Goal: Task Accomplishment & Management: Manage account settings

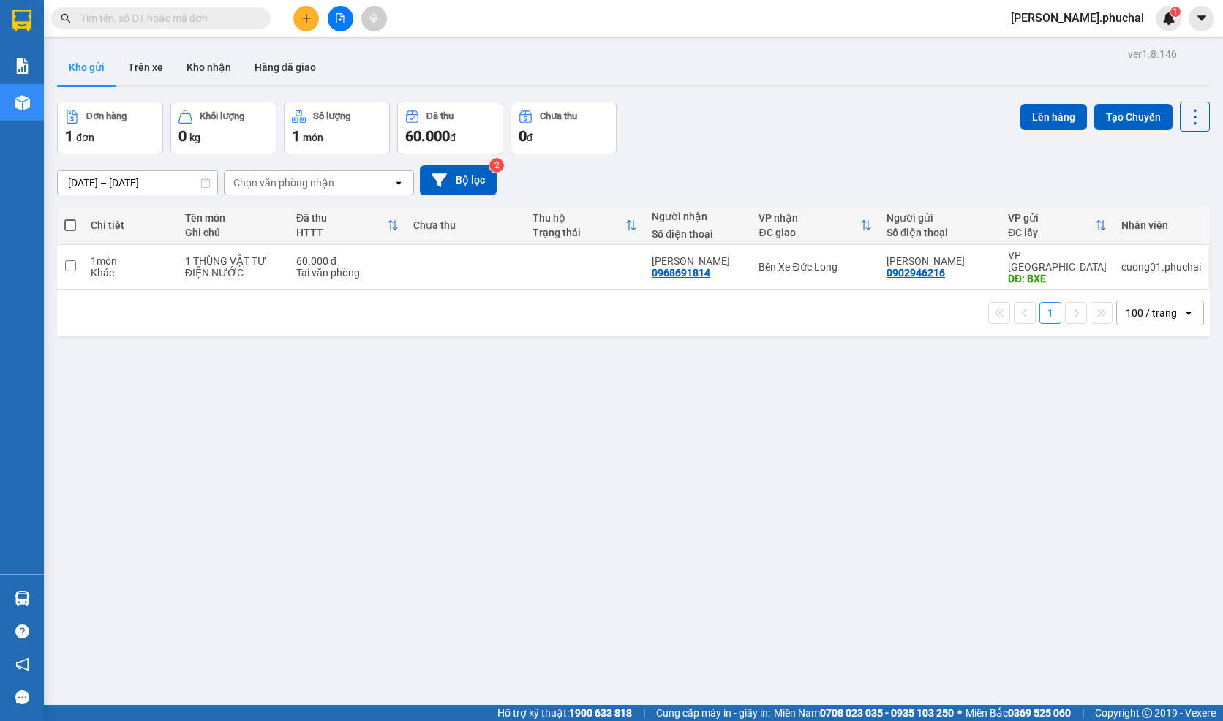
click at [604, 177] on div "09/10/2025 – 11/10/2025 Press the down arrow key to interact with the calendar …" at bounding box center [633, 180] width 1153 height 30
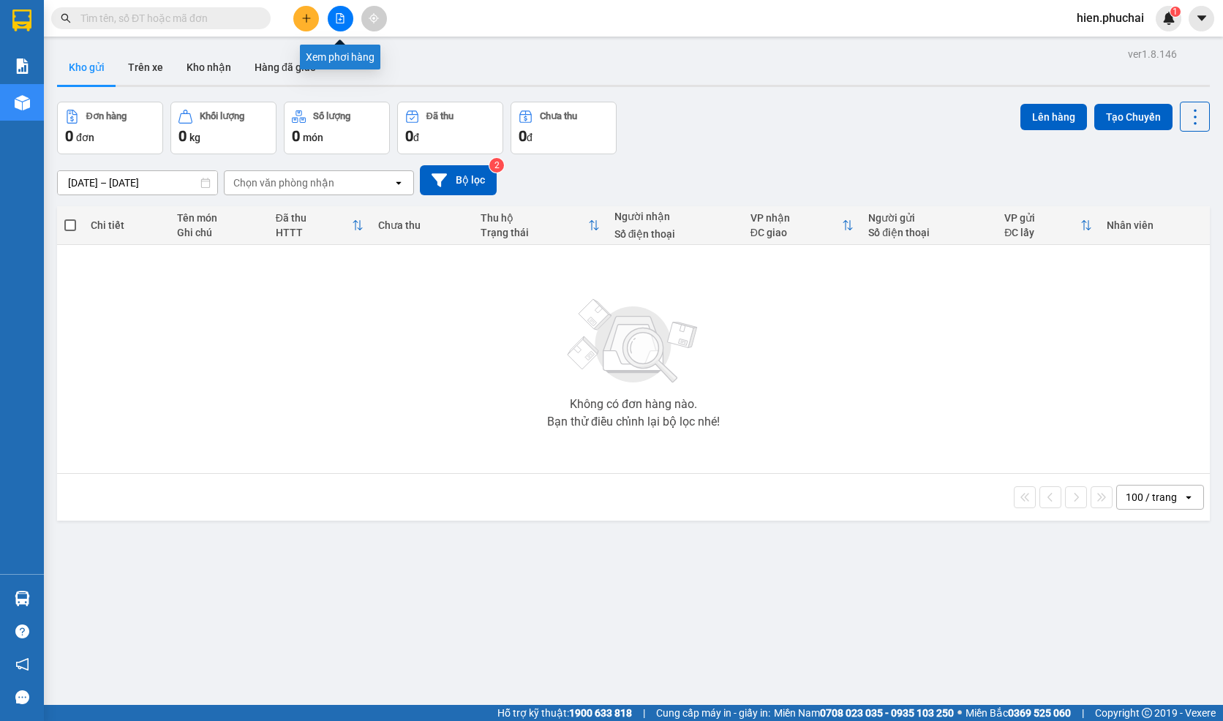
click at [345, 20] on icon "file-add" at bounding box center [340, 18] width 10 height 10
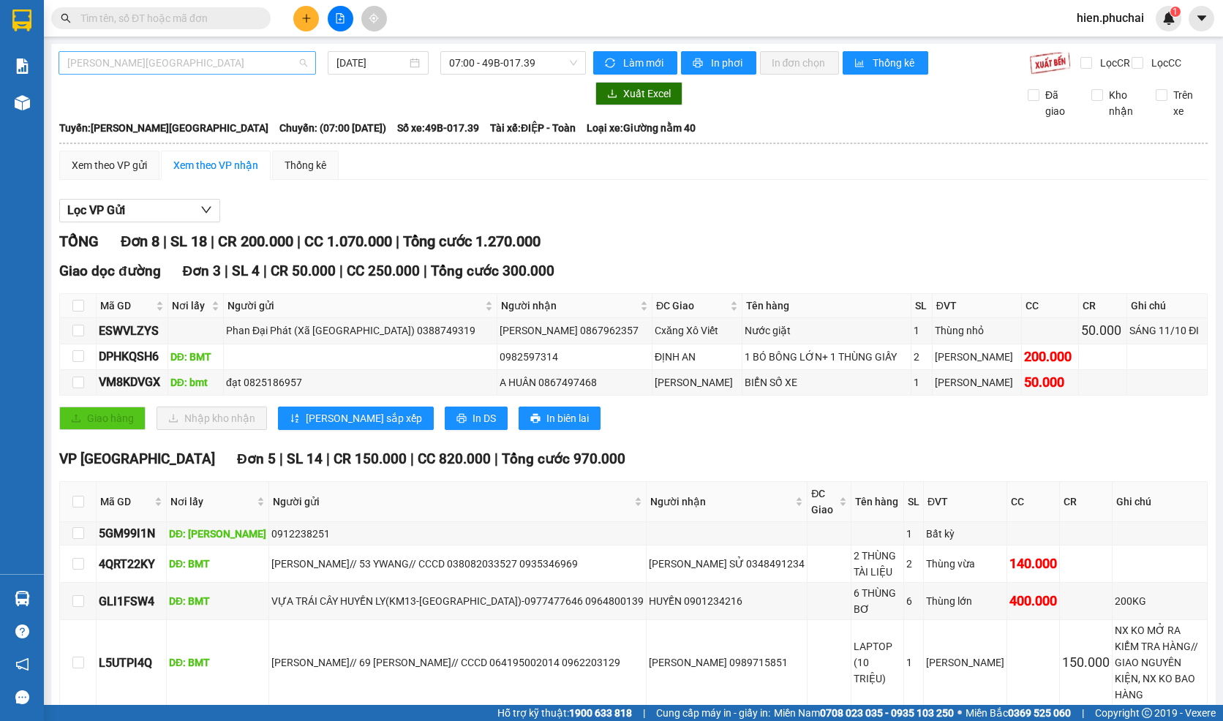
click at [235, 70] on span "Gia Lai - Đà Lạt" at bounding box center [187, 63] width 240 height 22
click at [609, 301] on div "Giao dọc đường Đơn 3 | SL 4 | CR 50.000 | CC 250.000 | Tổng cước 300.000 Mã GD …" at bounding box center [633, 350] width 1149 height 181
click at [187, 63] on span "Gia Lai - Đà Lạt" at bounding box center [187, 63] width 240 height 22
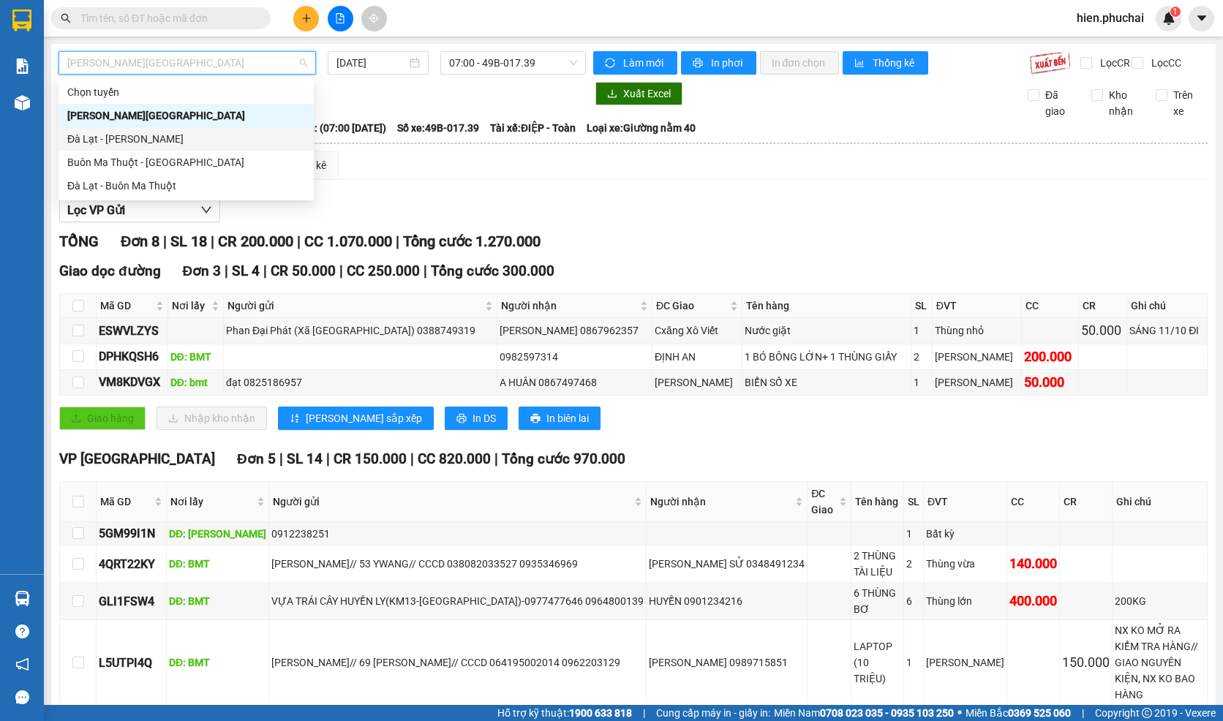
click at [168, 138] on div "Đà Lạt - Gia Lai" at bounding box center [186, 139] width 238 height 16
type input "11/10/2025"
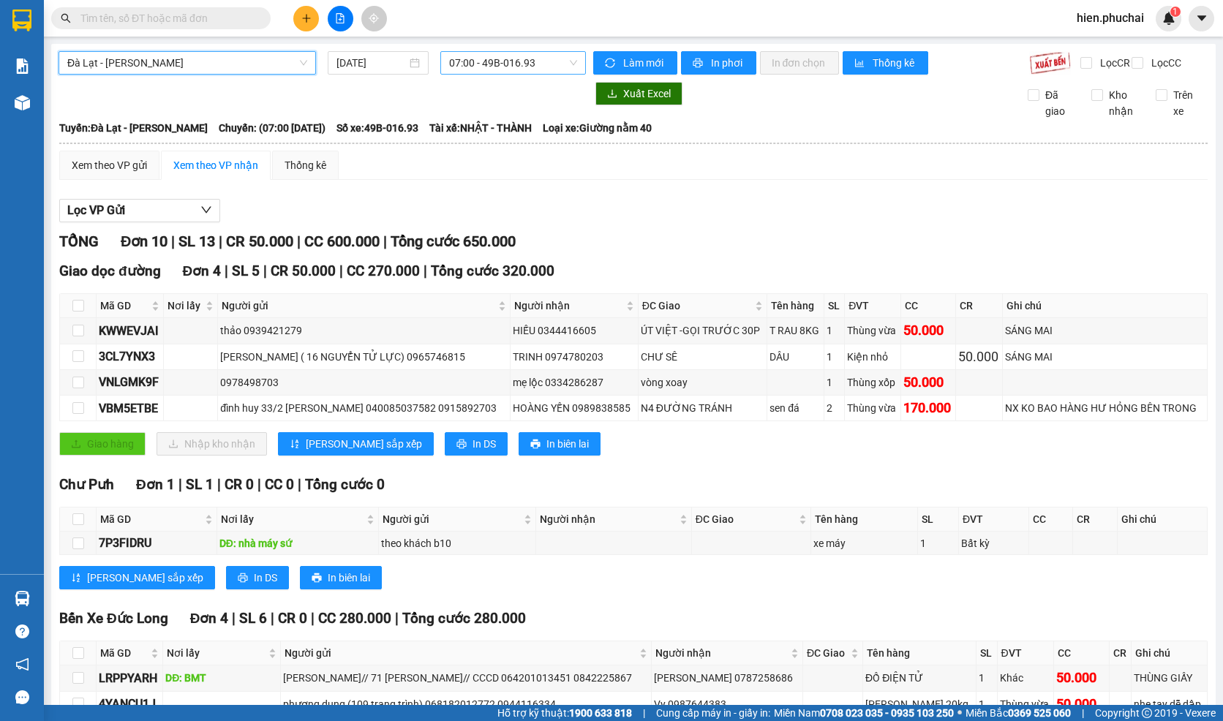
click at [495, 58] on span "07:00 - 49B-016.93" at bounding box center [513, 63] width 128 height 22
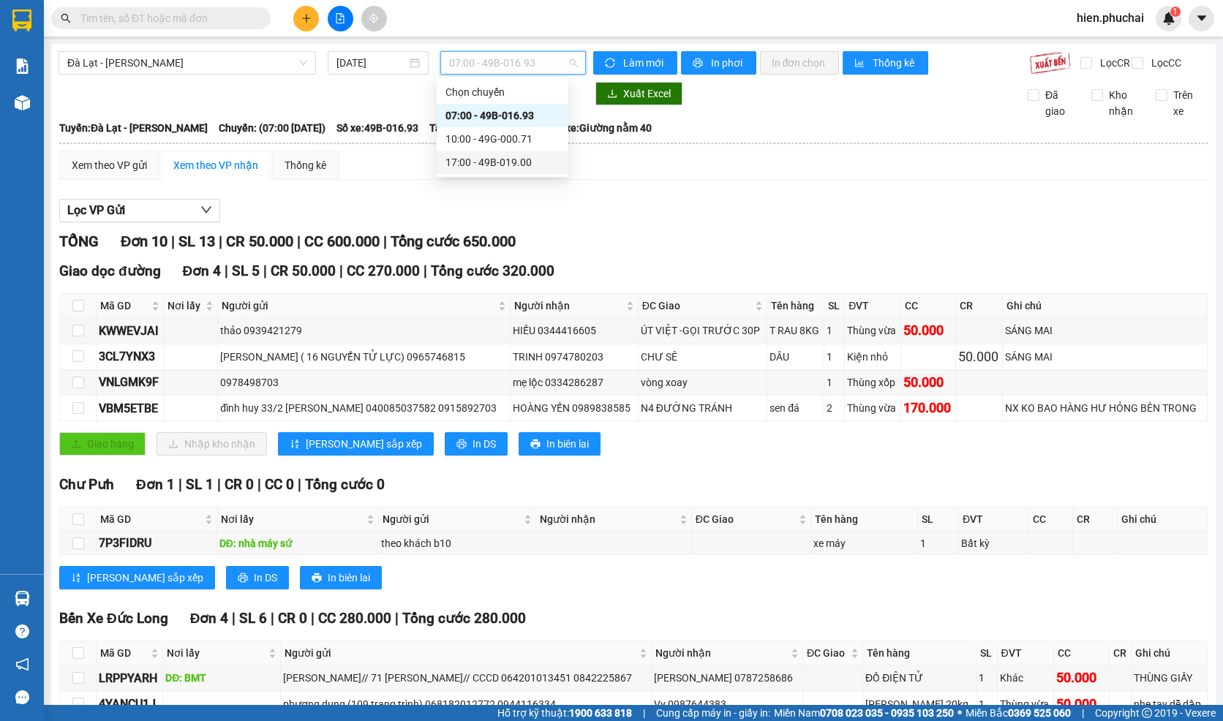
click at [484, 156] on div "17:00 - 49B-019.00" at bounding box center [503, 162] width 114 height 16
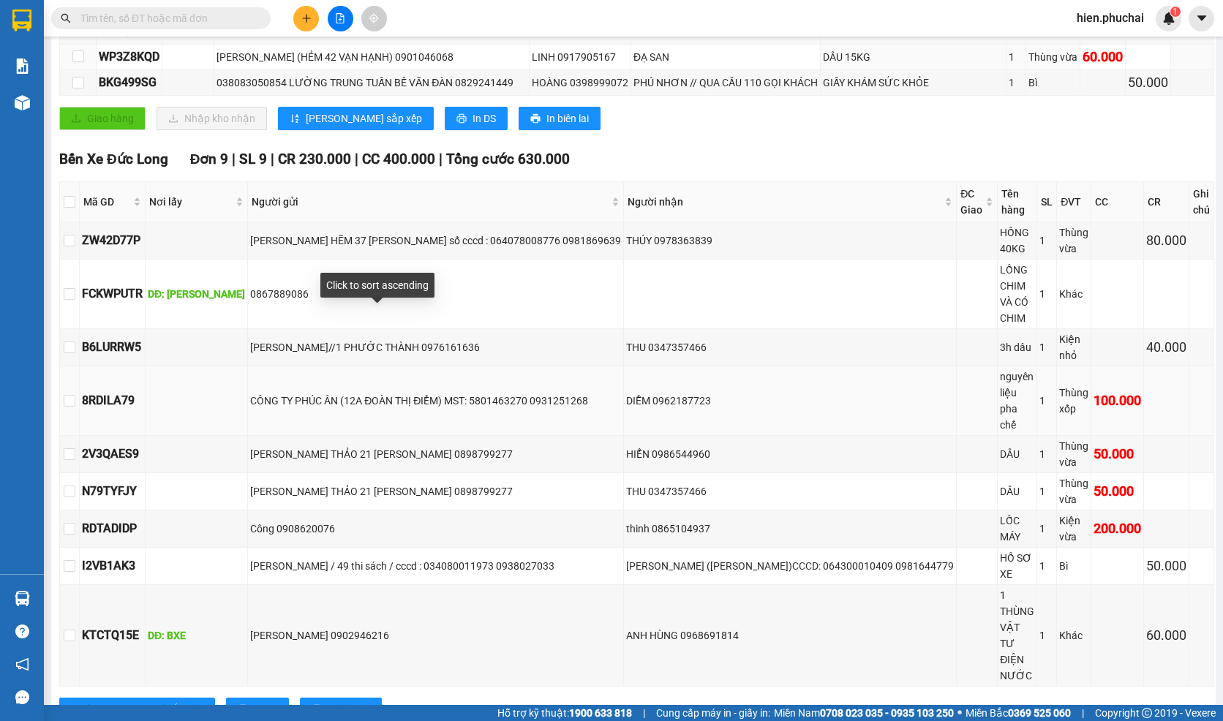
scroll to position [373, 0]
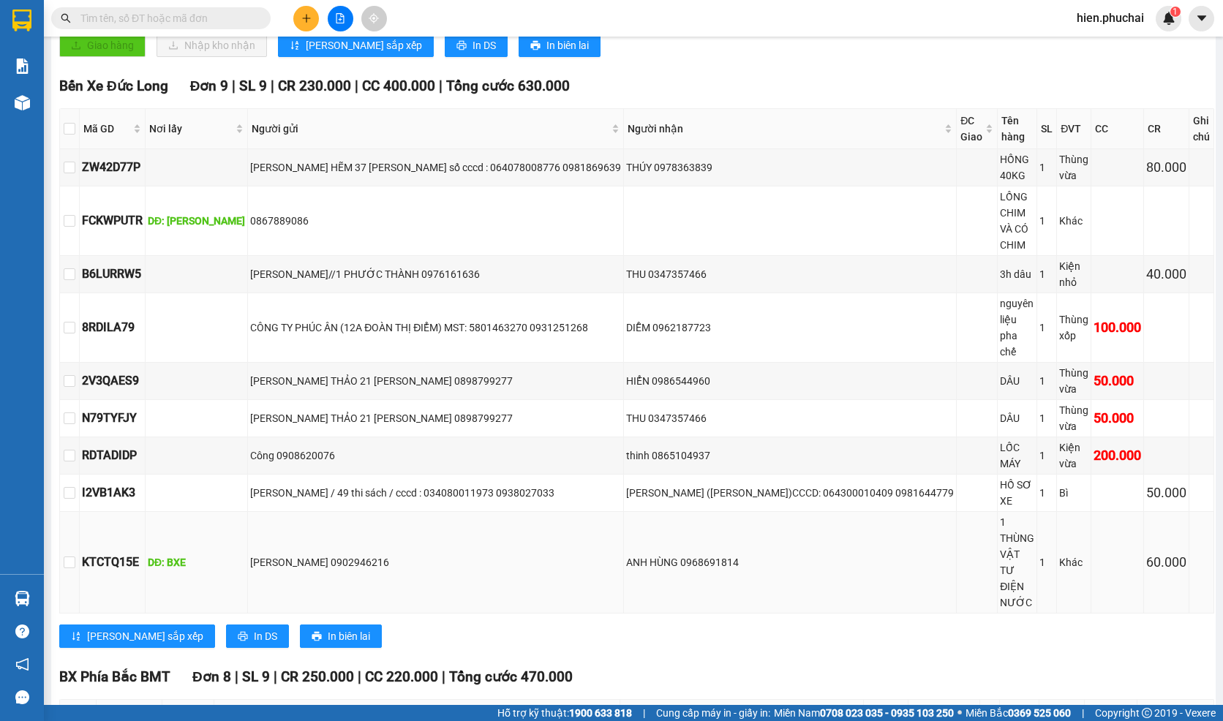
click at [192, 555] on div "DĐ: BXE" at bounding box center [196, 563] width 97 height 16
click at [194, 555] on div "DĐ: BXE" at bounding box center [196, 563] width 97 height 16
click at [196, 555] on div "DĐ: BXE" at bounding box center [196, 563] width 97 height 16
click at [198, 555] on div "DĐ: BXE" at bounding box center [196, 563] width 97 height 16
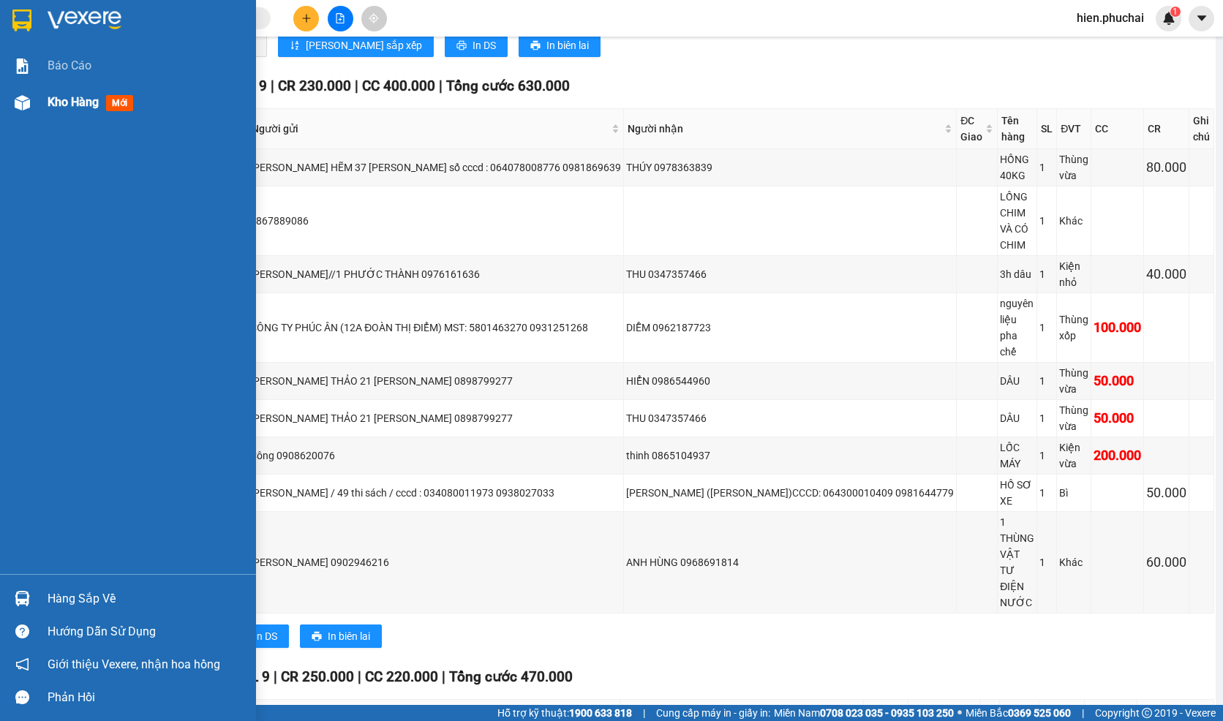
click at [42, 100] on div "Kho hàng mới" at bounding box center [128, 102] width 256 height 37
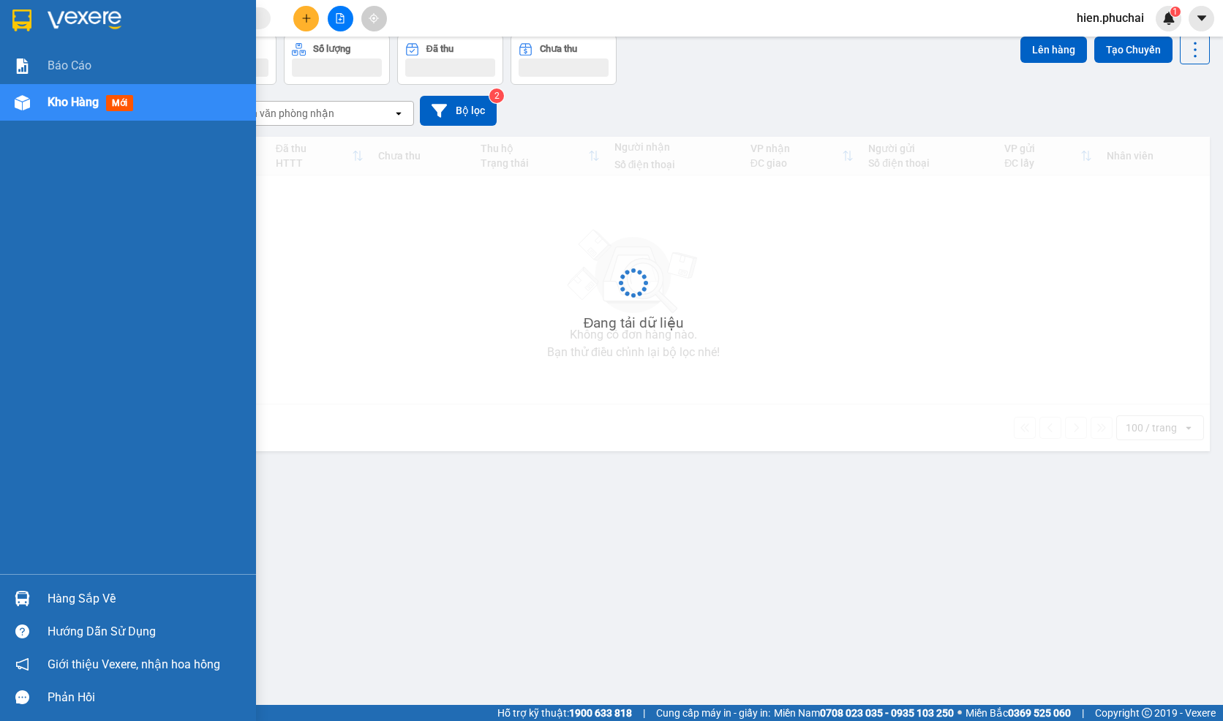
scroll to position [67, 0]
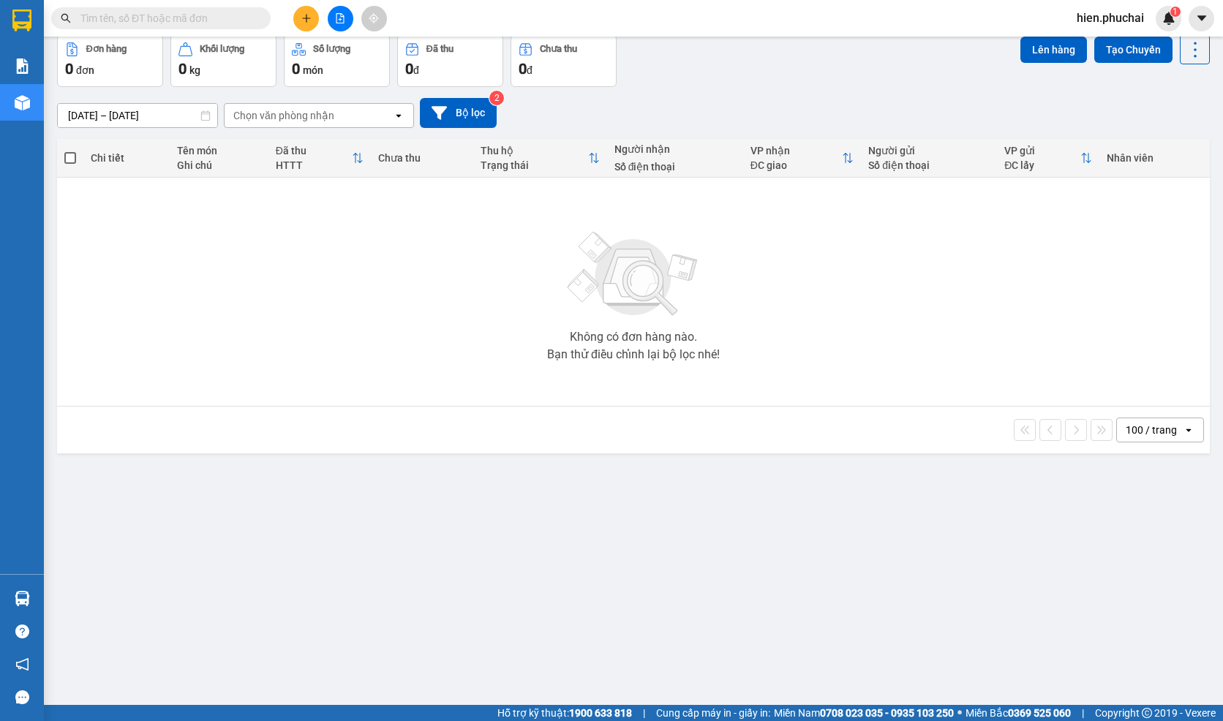
click at [337, 19] on icon "file-add" at bounding box center [340, 18] width 10 height 10
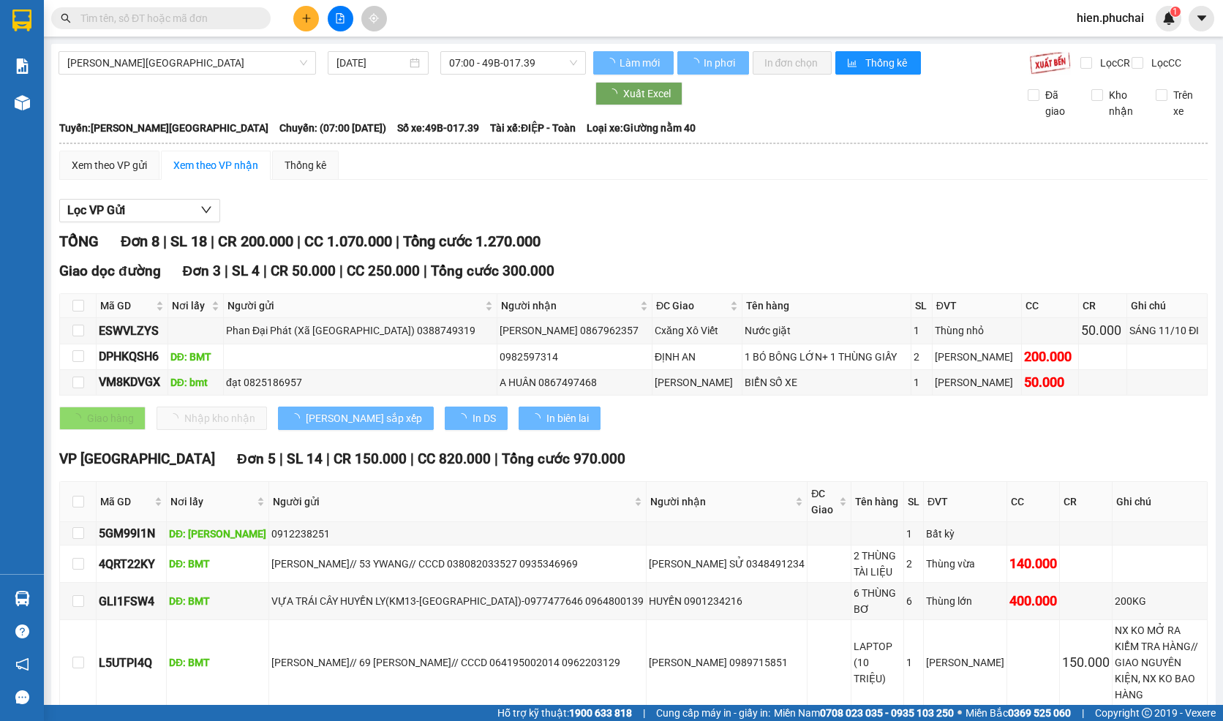
drag, startPoint x: 190, startPoint y: 67, endPoint x: 182, endPoint y: 84, distance: 19.3
click at [186, 67] on span "Gia Lai - Đà Lạt" at bounding box center [187, 63] width 240 height 22
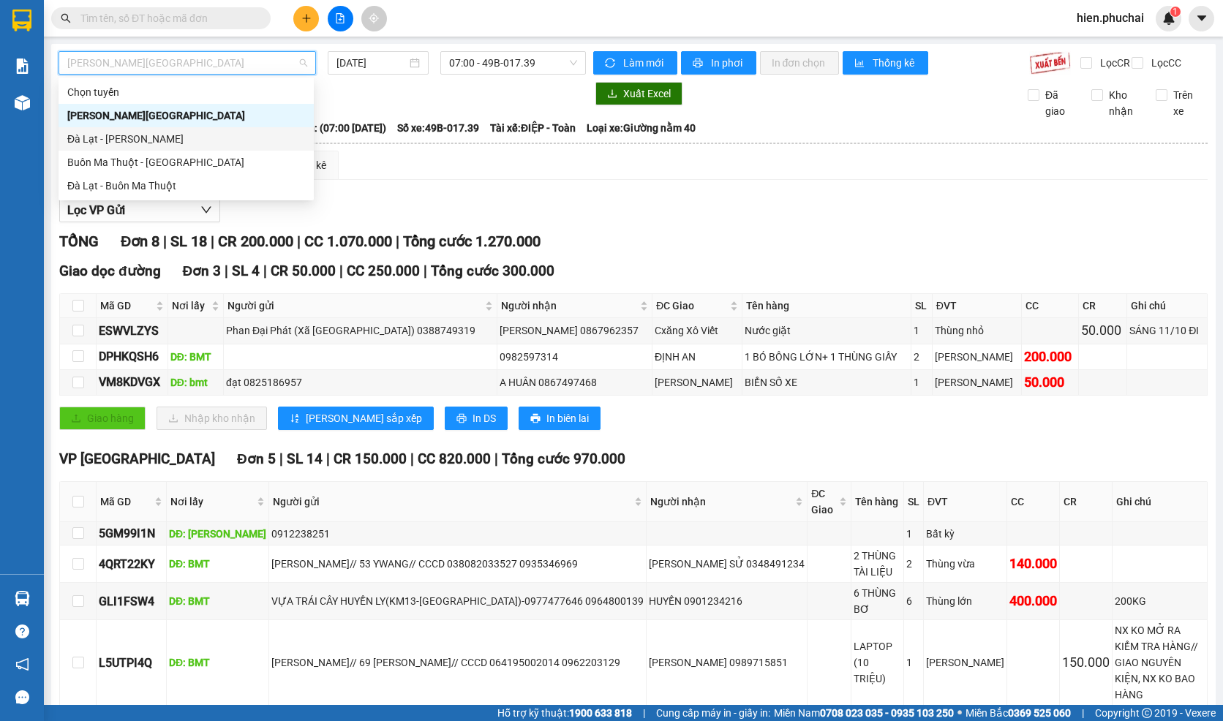
click at [168, 136] on div "Đà Lạt - Gia Lai" at bounding box center [186, 139] width 238 height 16
type input "11/10/2025"
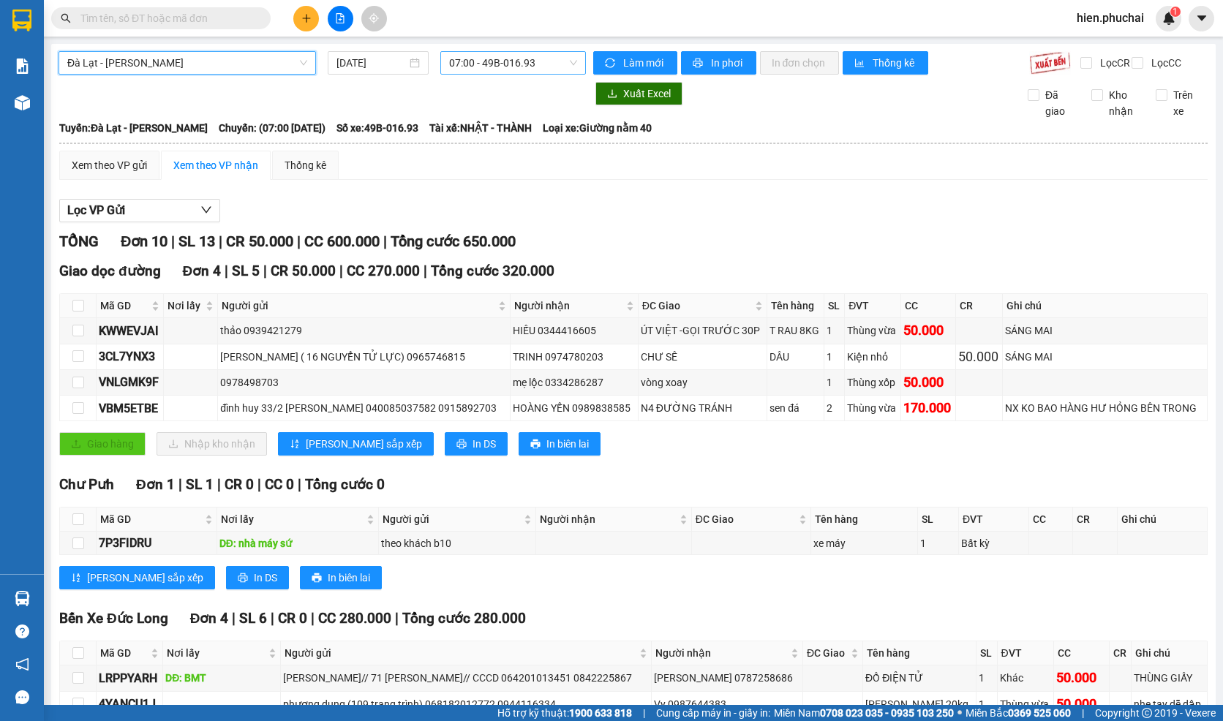
click at [499, 71] on span "07:00 - 49B-016.93" at bounding box center [513, 63] width 128 height 22
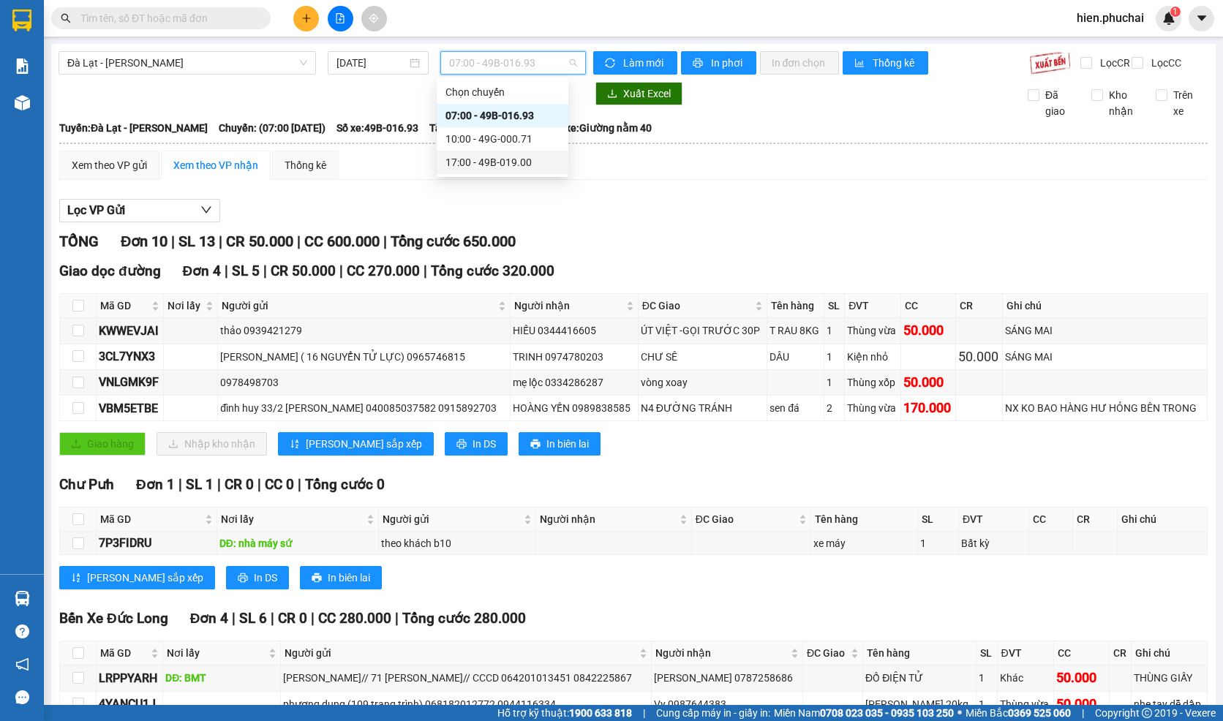
click at [500, 170] on div "17:00 - 49B-019.00" at bounding box center [503, 162] width 132 height 23
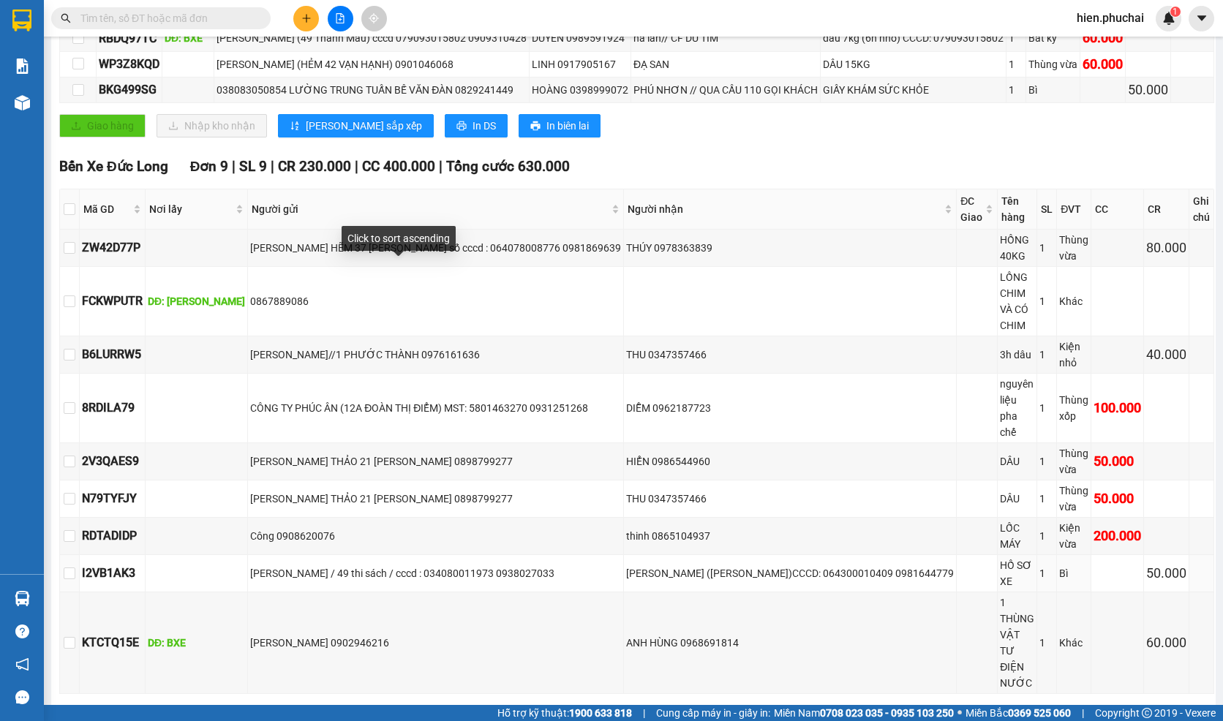
scroll to position [659, 0]
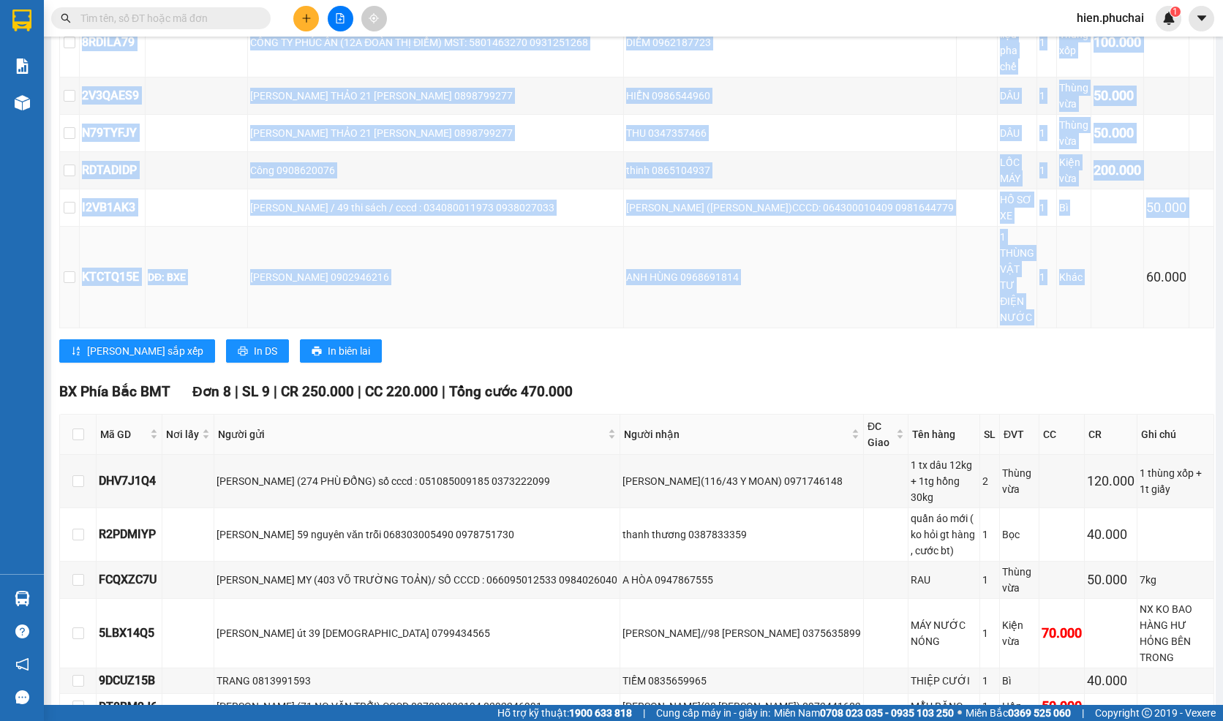
drag, startPoint x: 1117, startPoint y: 211, endPoint x: 1165, endPoint y: 208, distance: 48.4
click at [1165, 227] on tr "KTCTQ15E DĐ: BXE PHAN VĂN THẠCH 0902946216 ANH HÙNG 0968691814 1 THÙNG VẬT TƯ Đ…" at bounding box center [637, 278] width 1155 height 102
click at [1147, 267] on div "60.000" at bounding box center [1167, 277] width 40 height 20
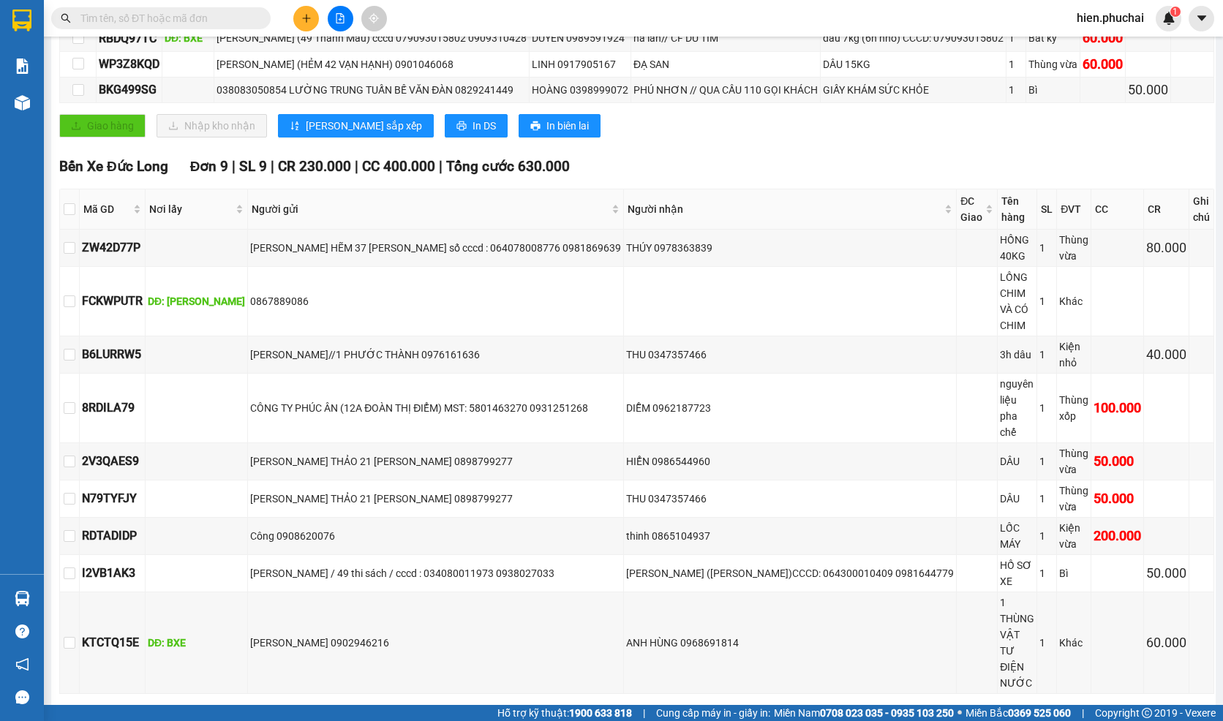
scroll to position [0, 0]
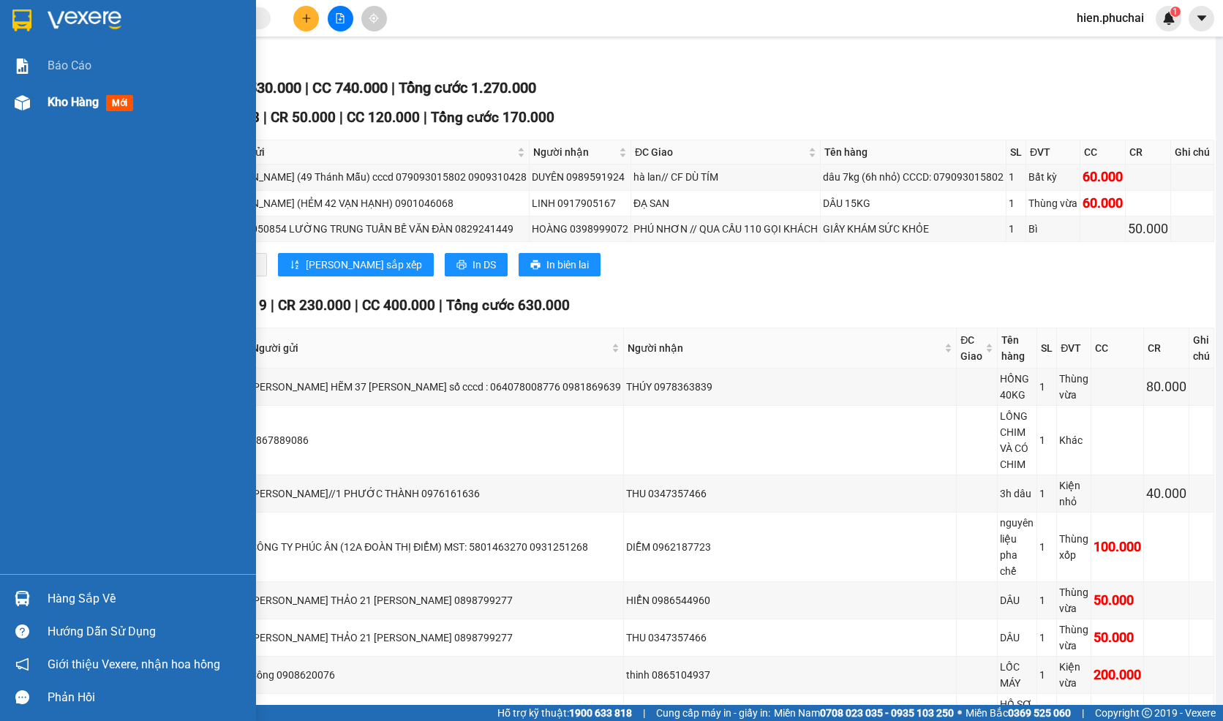
click at [13, 110] on div at bounding box center [23, 103] width 26 height 26
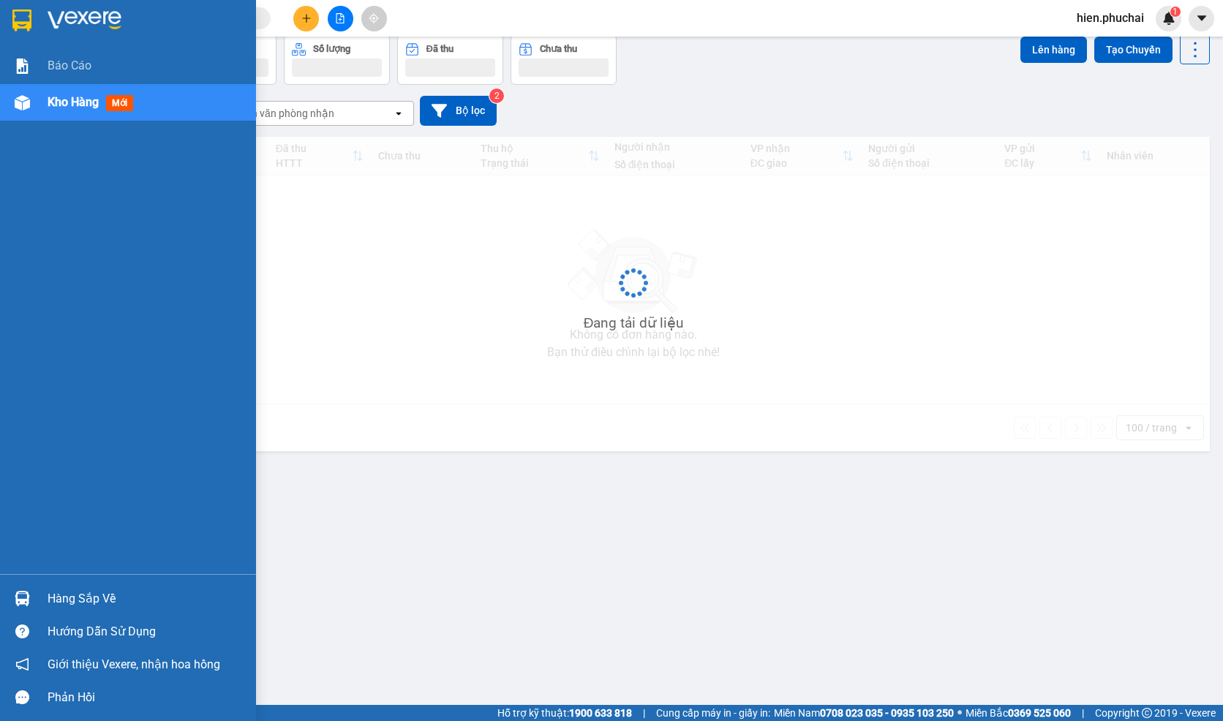
scroll to position [67, 0]
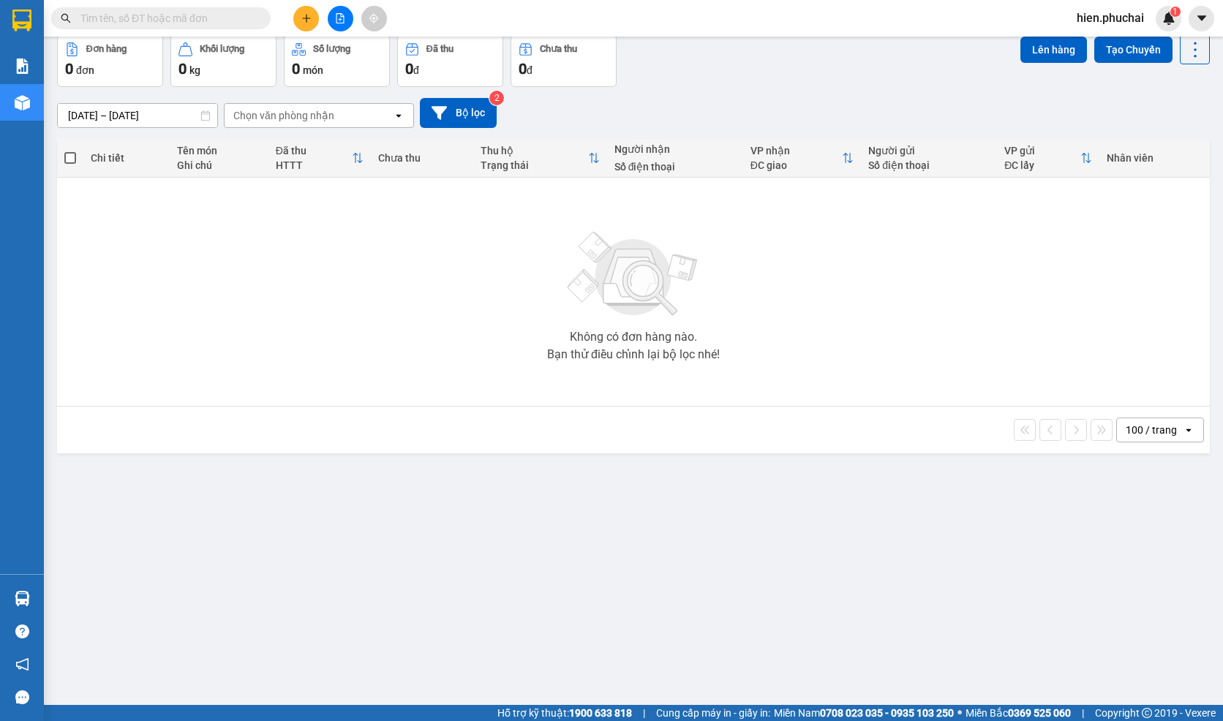
click at [195, 20] on input "text" at bounding box center [166, 18] width 173 height 16
paste input "0833396983"
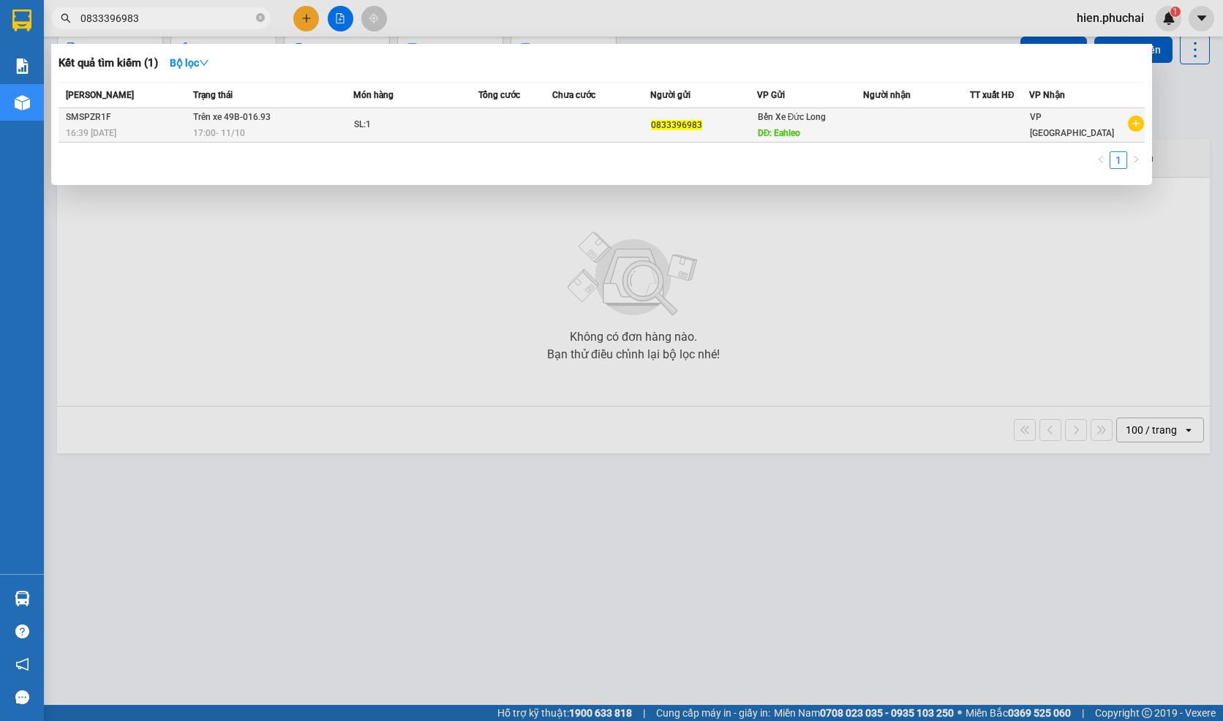
type input "0833396983"
click at [215, 119] on span "Trên xe 49B-016.93" at bounding box center [232, 117] width 78 height 10
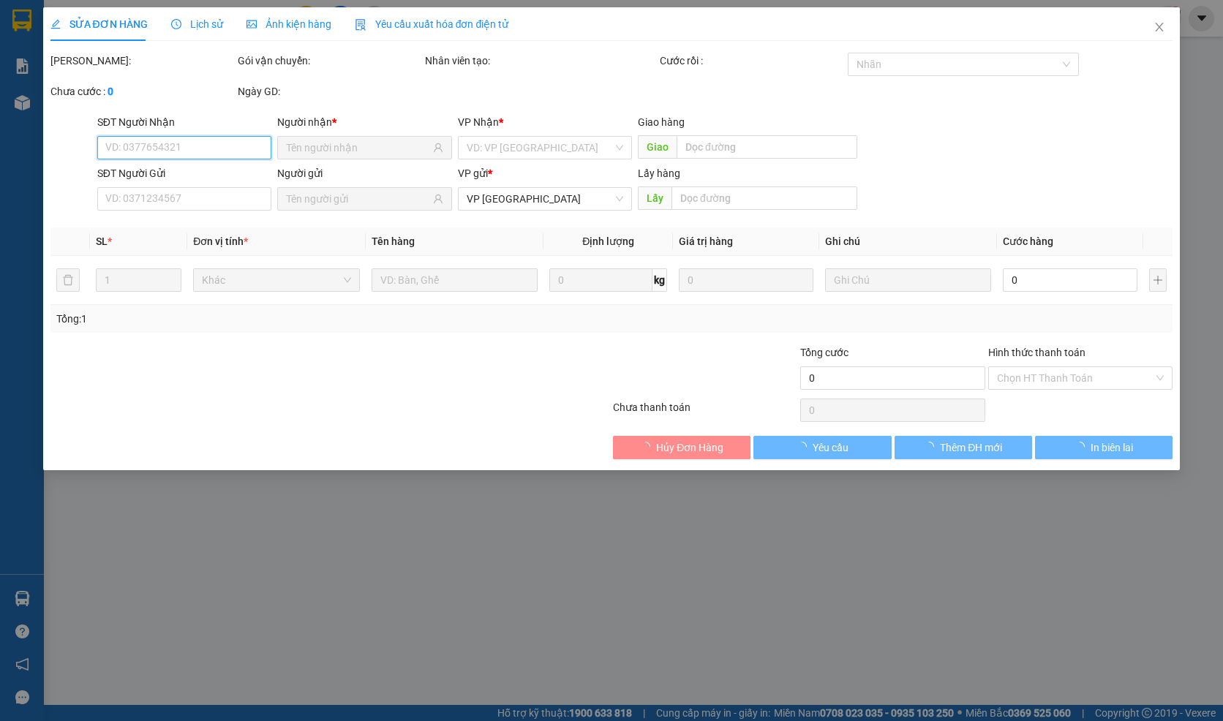
type input "0833396983"
type input "Eahleo"
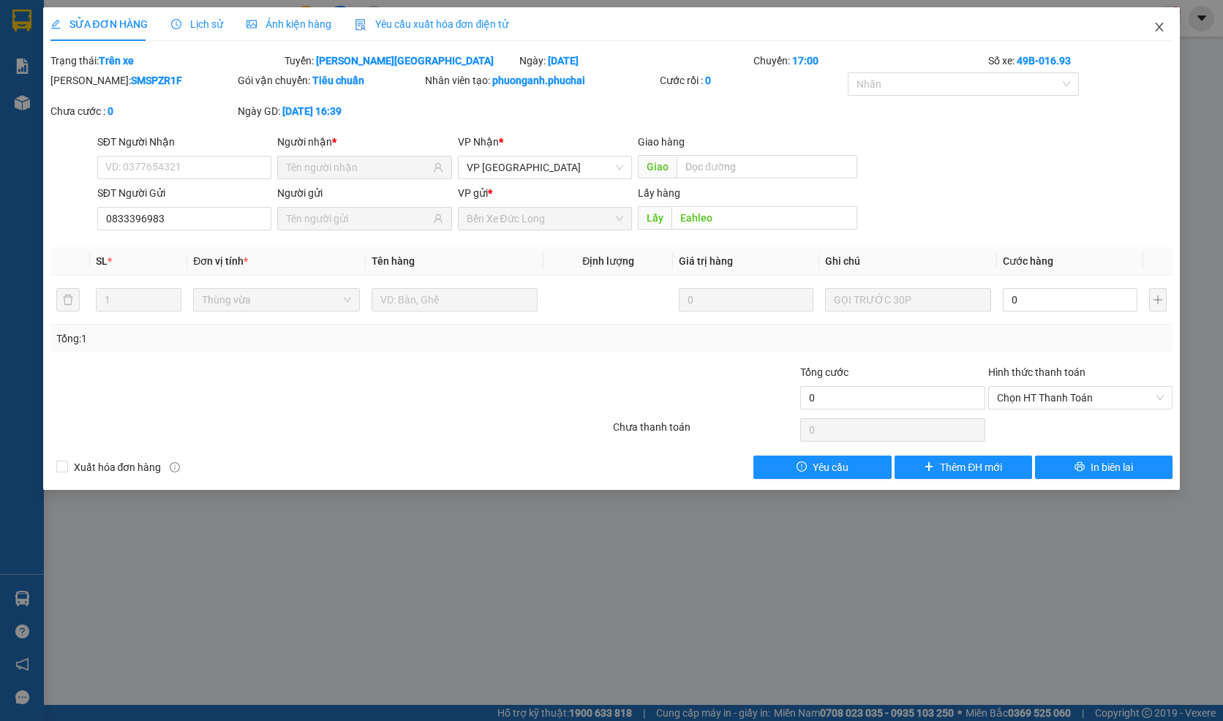
click at [1160, 34] on span "Close" at bounding box center [1159, 27] width 41 height 41
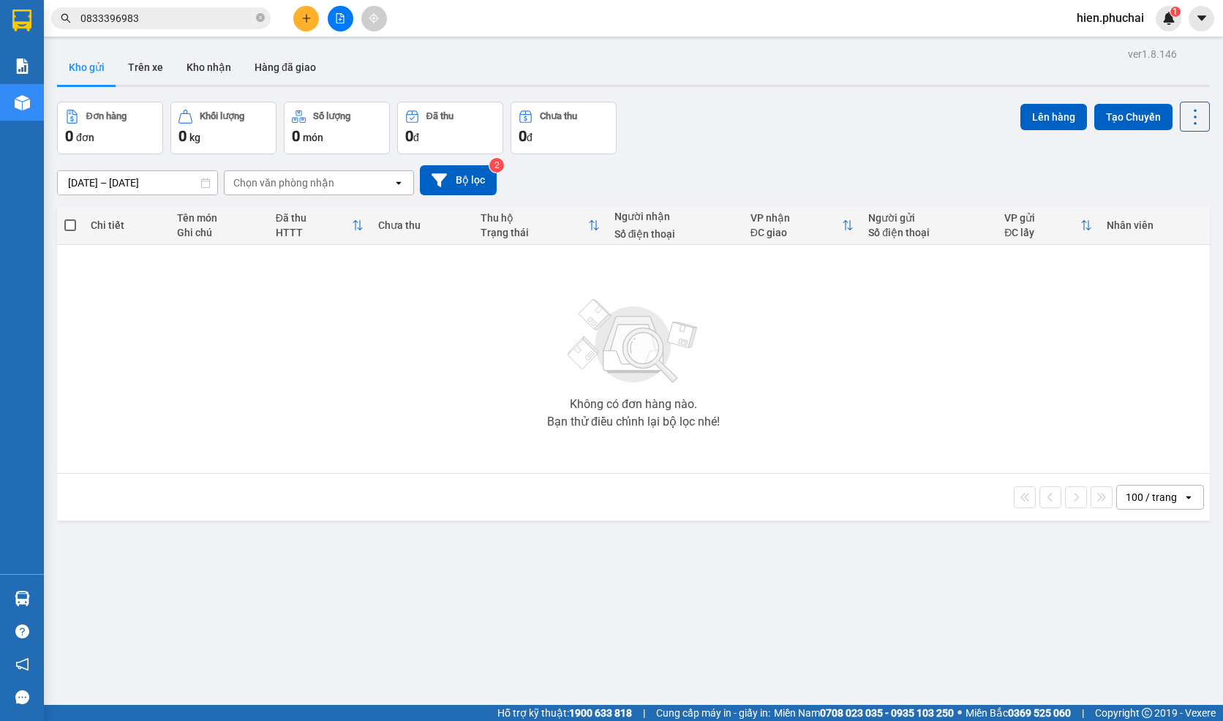
click at [908, 130] on div "Đơn hàng 0 đơn Khối lượng 0 kg Số lượng 0 món Đã thu 0 đ Chưa thu 0 đ Lên hàng …" at bounding box center [633, 128] width 1153 height 53
click at [1091, 20] on span "hien.phuchai" at bounding box center [1110, 18] width 91 height 18
click at [1088, 45] on span "Đăng xuất" at bounding box center [1118, 45] width 61 height 16
